Goal: Information Seeking & Learning: Learn about a topic

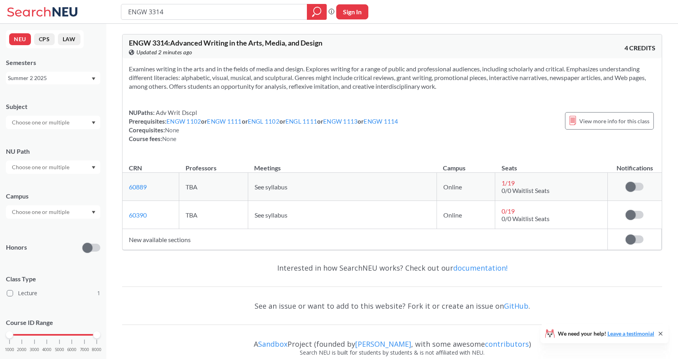
click at [42, 79] on div "Summer 2 2025" at bounding box center [49, 78] width 83 height 9
click at [36, 100] on div "Fall 2025" at bounding box center [53, 95] width 94 height 22
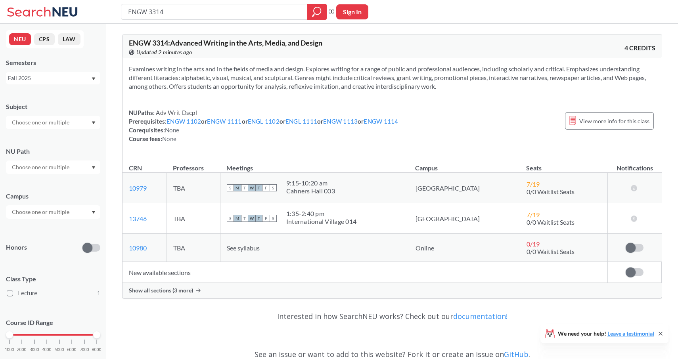
click at [166, 7] on input "ENGW 3314" at bounding box center [214, 11] width 174 height 13
type input "ENGW 3304"
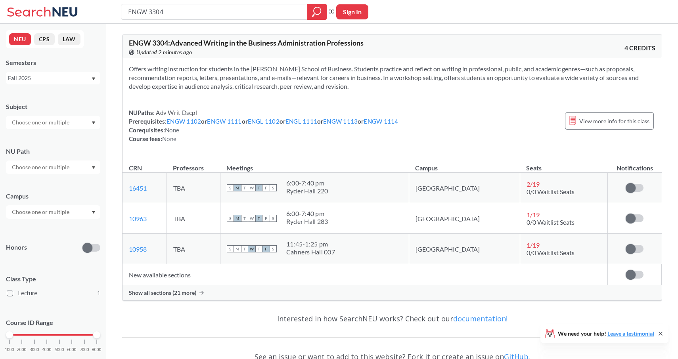
click at [155, 293] on span "Show all sections (21 more)" at bounding box center [162, 292] width 67 height 7
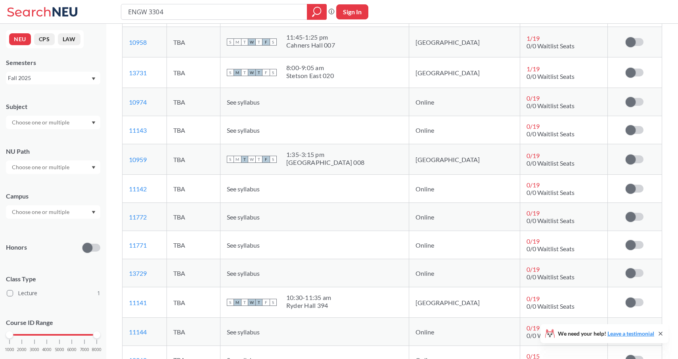
scroll to position [193, 0]
